Goal: Navigation & Orientation: Go to known website

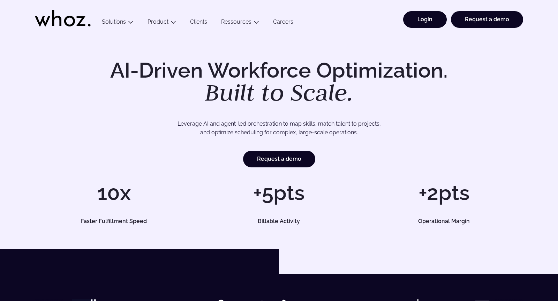
click at [432, 26] on link "Login" at bounding box center [425, 19] width 44 height 17
click at [437, 20] on link "Login" at bounding box center [425, 19] width 44 height 17
